Goal: Navigation & Orientation: Find specific page/section

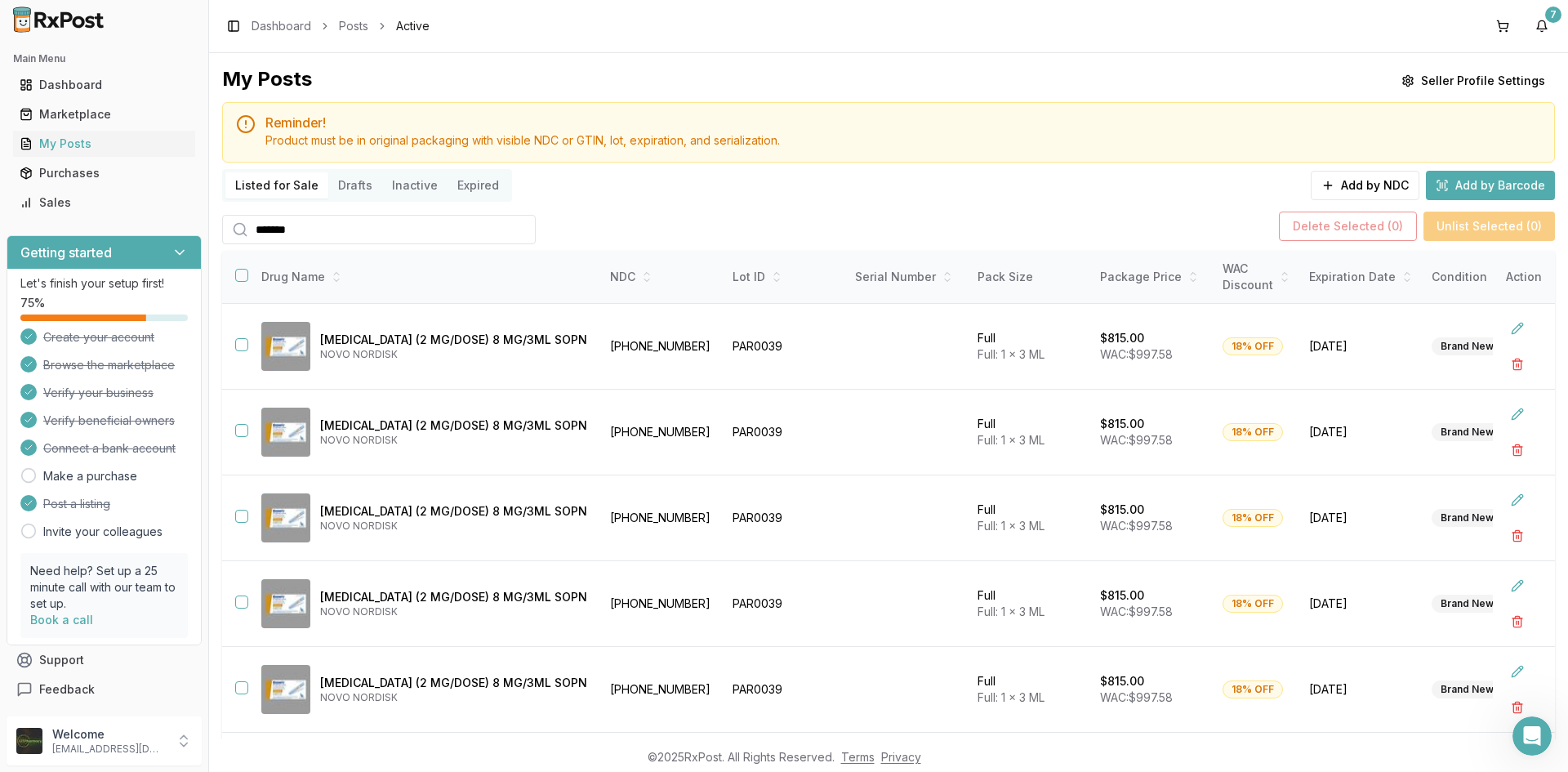
scroll to position [415, 0]
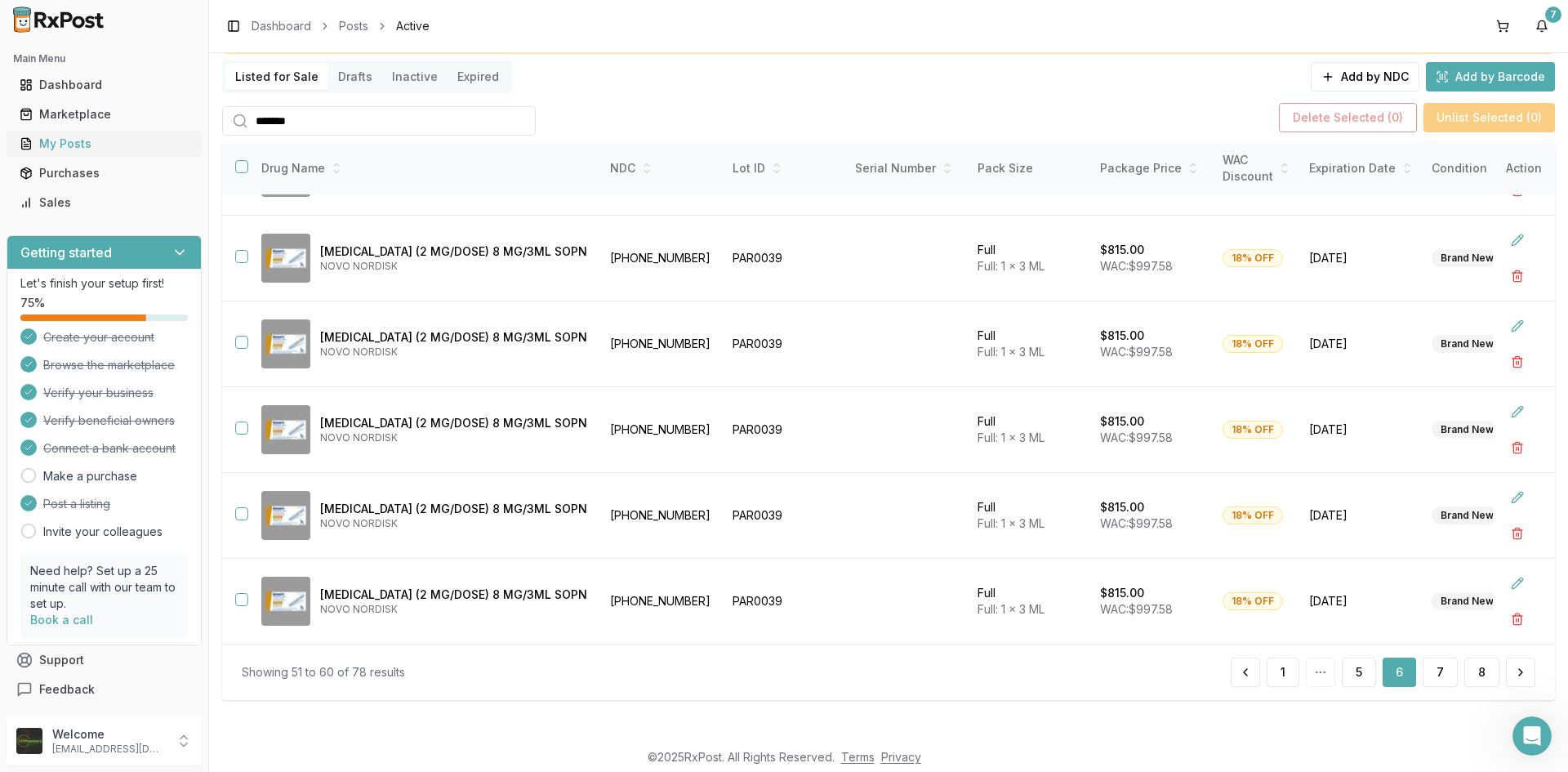
click at [165, 141] on div "My Posts" at bounding box center [104, 143] width 169 height 16
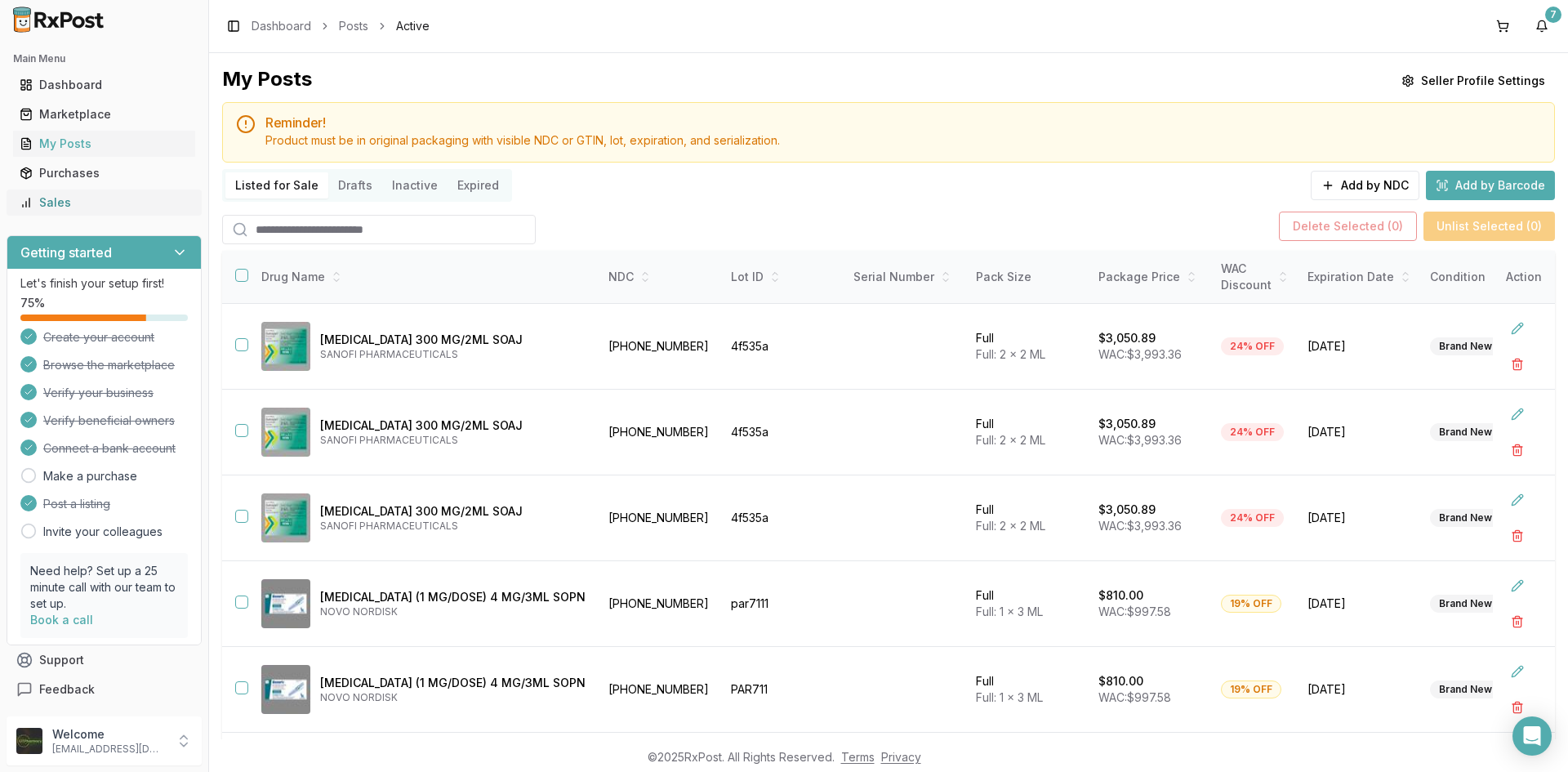
click at [113, 206] on div "Sales" at bounding box center [104, 202] width 169 height 16
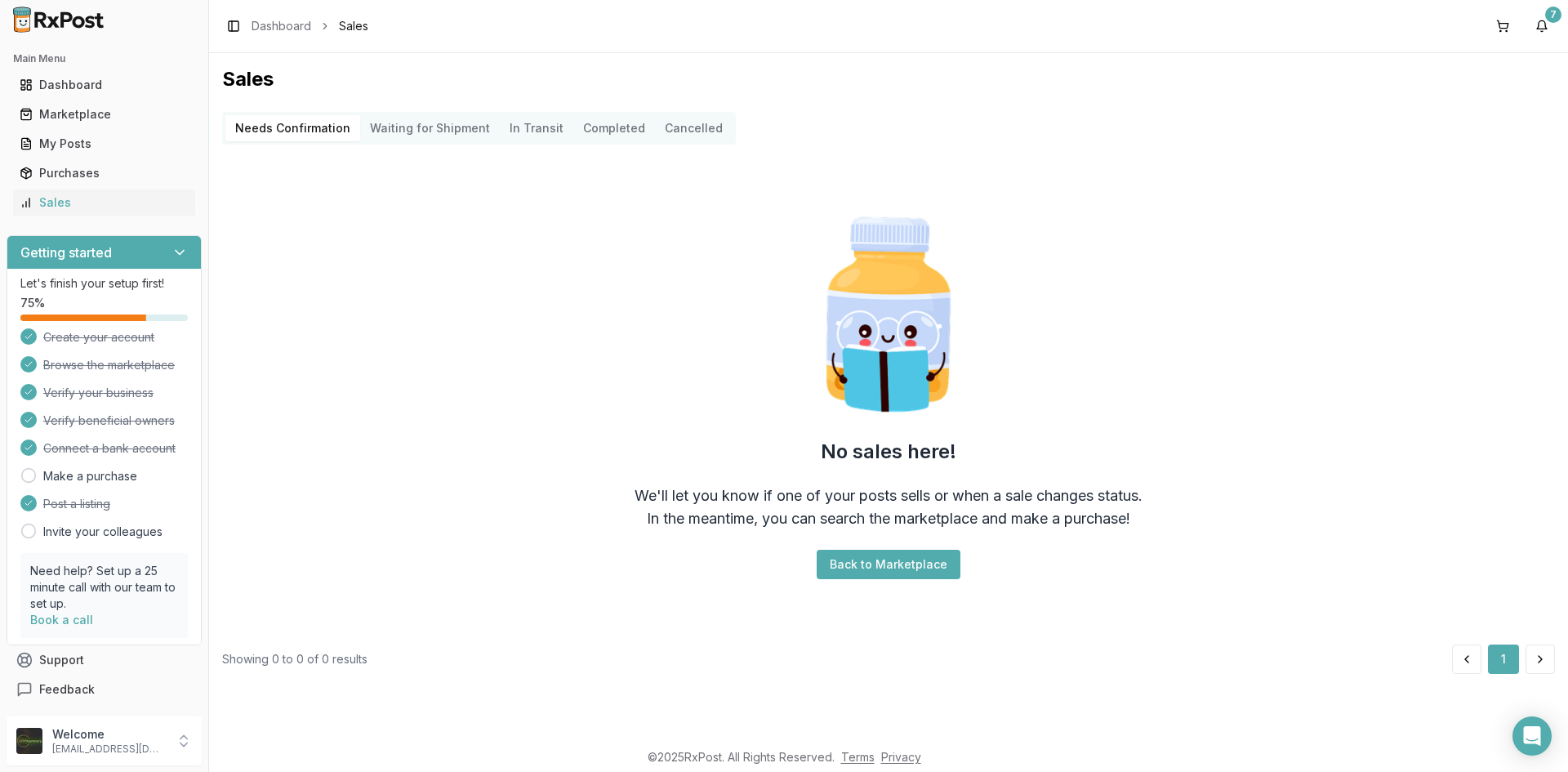
click at [1161, 642] on div "Needs Confirmation Waiting for Shipment In Transit Completed Cancelled No sales…" at bounding box center [889, 393] width 1333 height 562
click at [154, 143] on div "My Posts" at bounding box center [104, 143] width 169 height 16
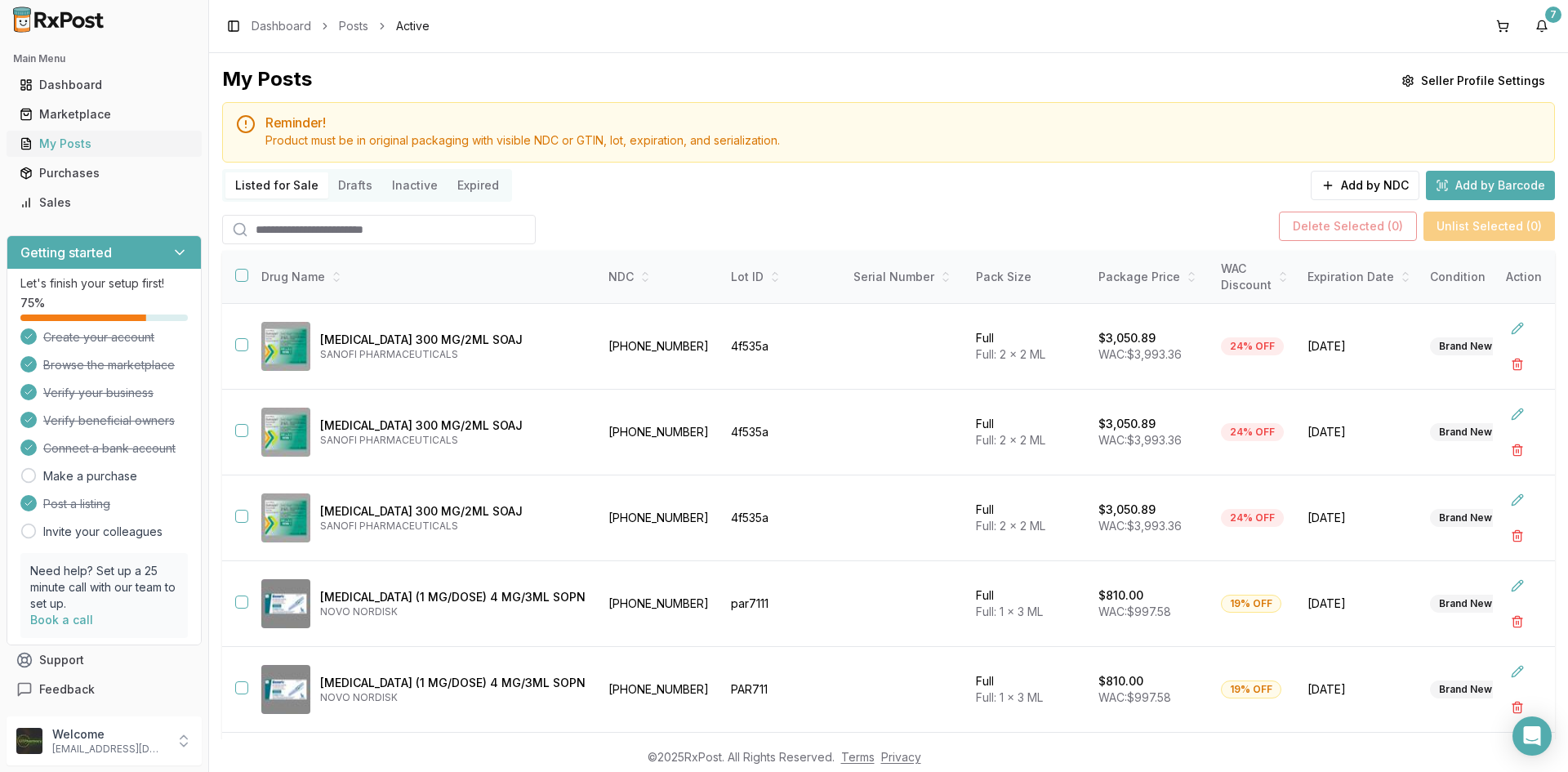
click at [65, 140] on div "My Posts" at bounding box center [104, 143] width 169 height 16
click at [87, 208] on div "Sales" at bounding box center [104, 202] width 169 height 16
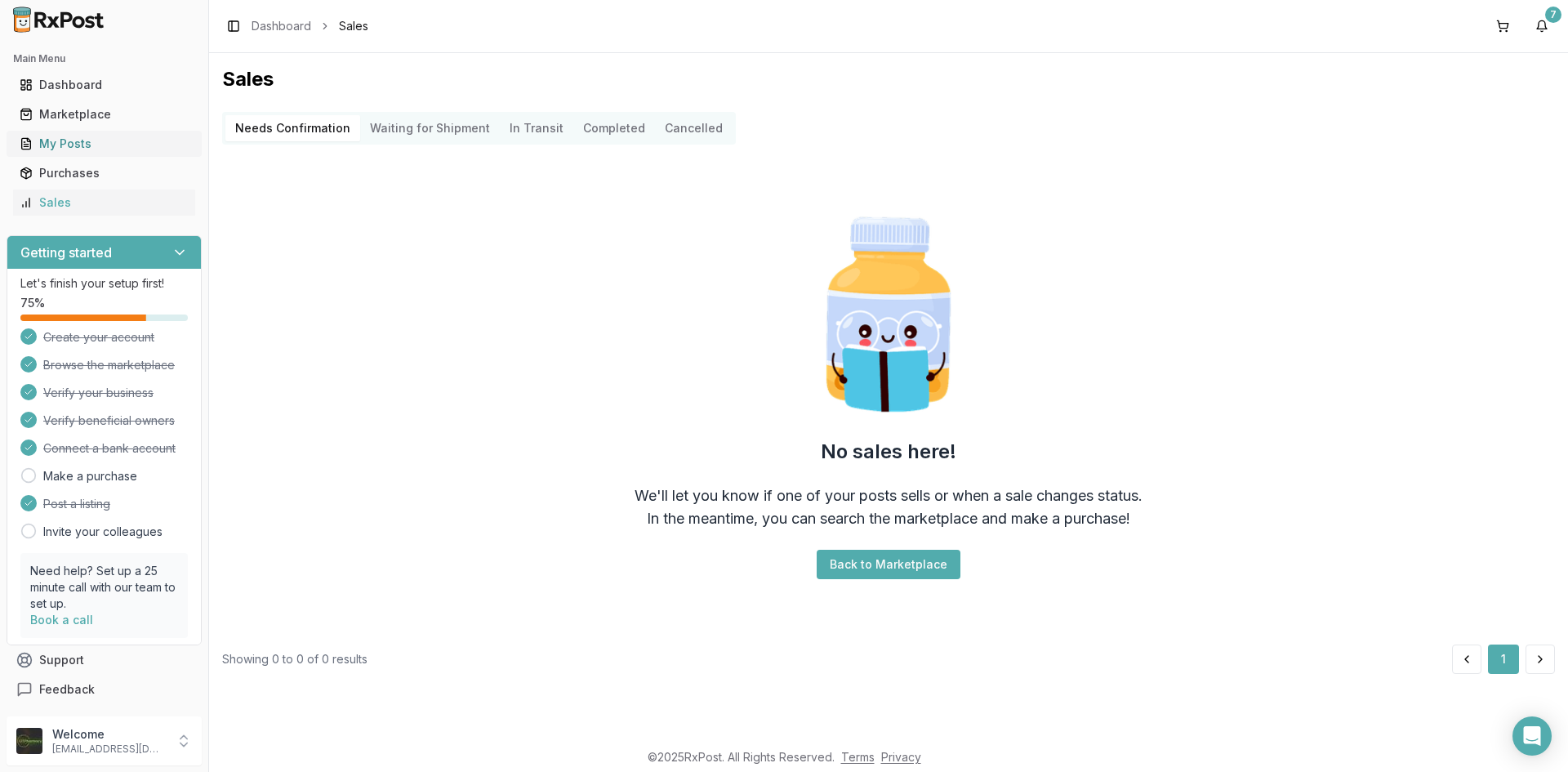
click at [75, 140] on div "My Posts" at bounding box center [104, 143] width 169 height 16
